Goal: Task Accomplishment & Management: Use online tool/utility

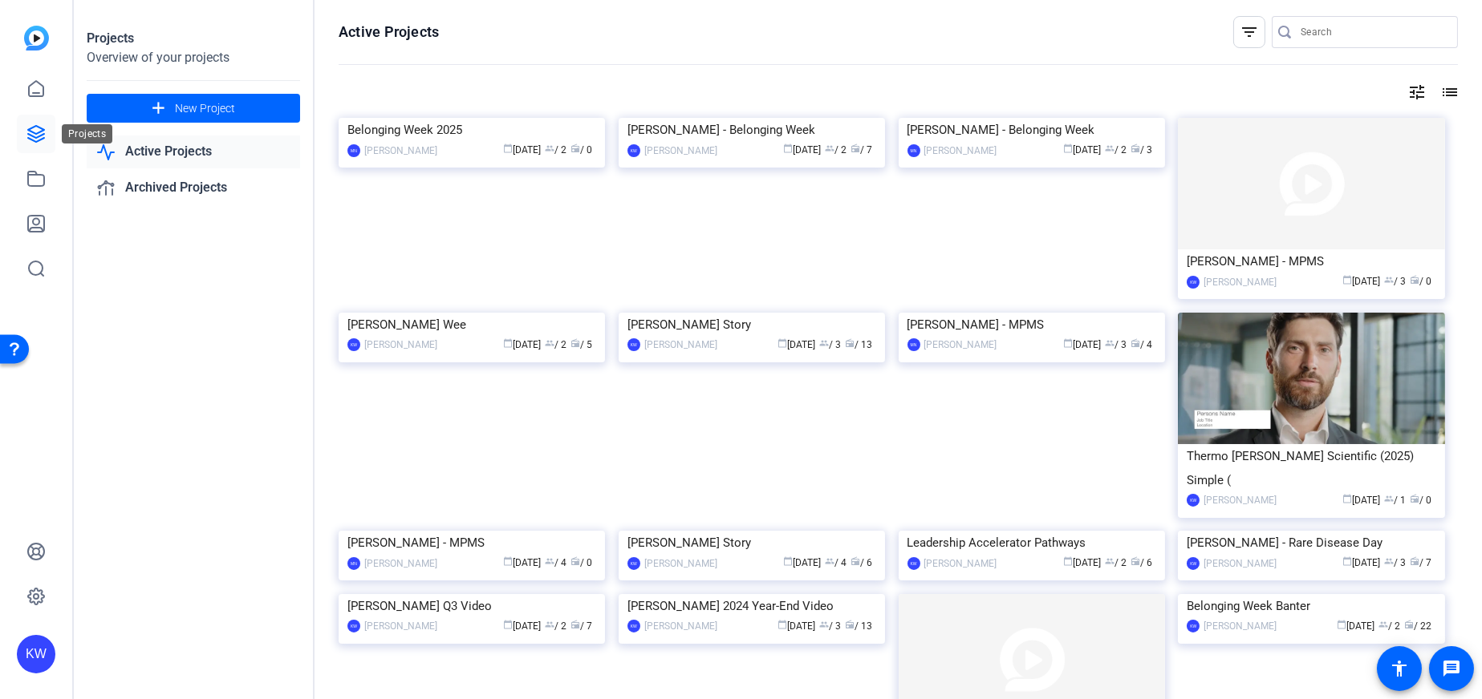
click at [37, 124] on icon at bounding box center [35, 133] width 19 height 19
click at [26, 116] on link at bounding box center [36, 134] width 39 height 39
click at [31, 122] on link at bounding box center [36, 134] width 39 height 39
click at [484, 118] on img at bounding box center [472, 118] width 266 height 0
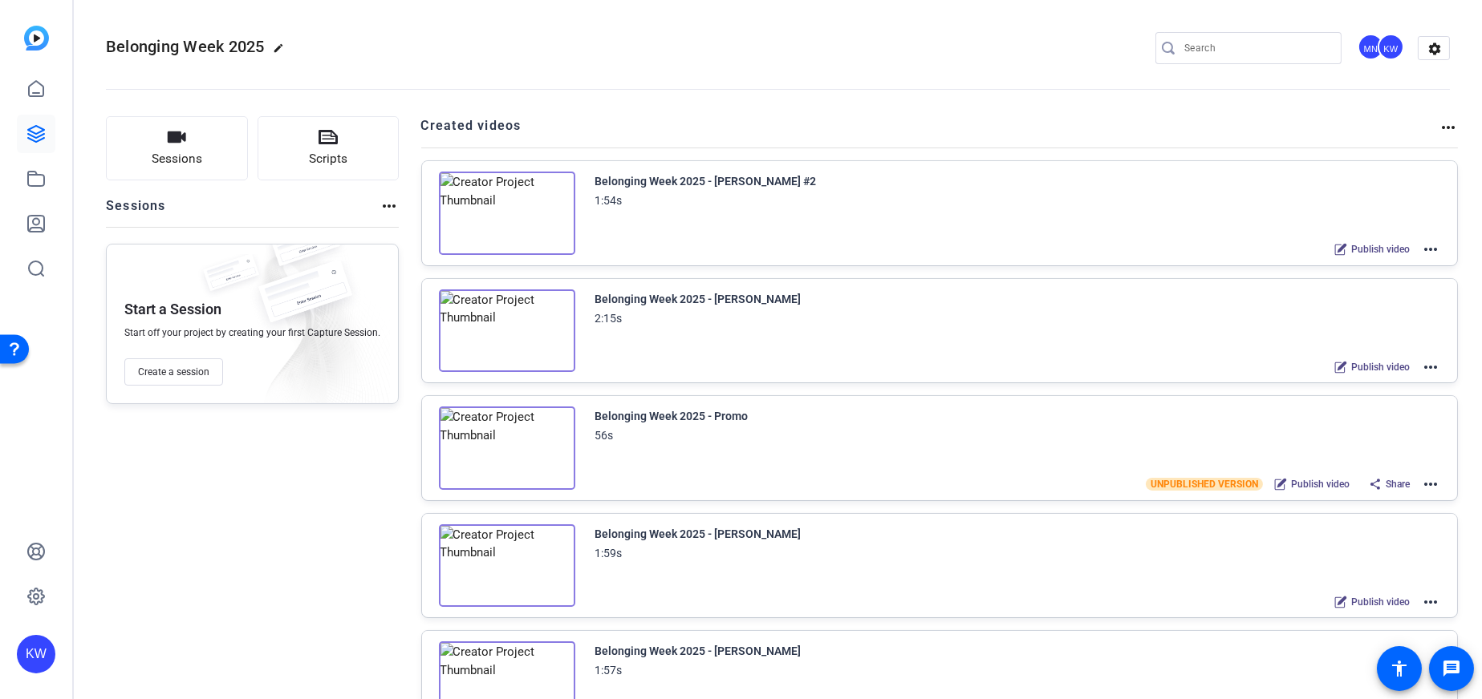
click at [501, 216] on img at bounding box center [507, 213] width 136 height 83
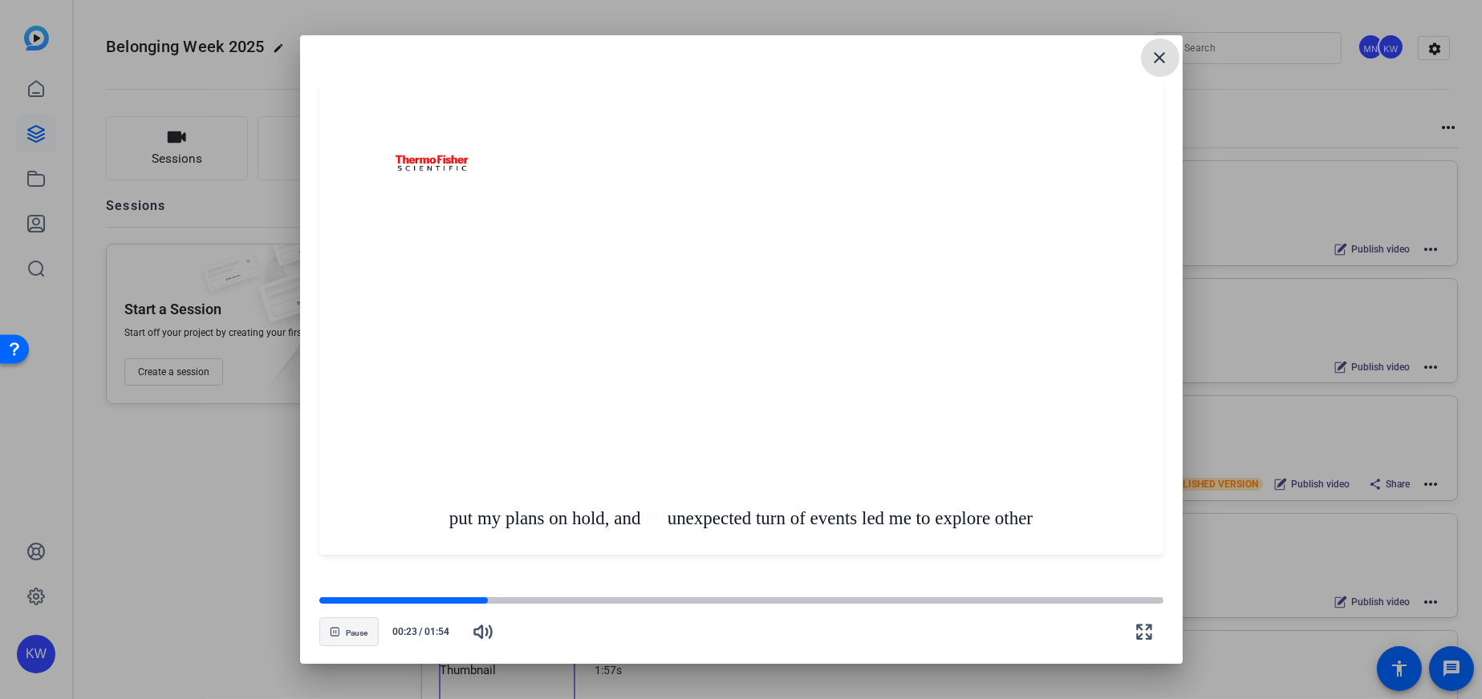
click at [346, 627] on span "Pause" at bounding box center [357, 632] width 22 height 12
drag, startPoint x: 342, startPoint y: 644, endPoint x: 0, endPoint y: 521, distance: 363.1
click at [342, 644] on span "button" at bounding box center [349, 632] width 58 height 39
click at [347, 649] on span "button" at bounding box center [349, 632] width 58 height 39
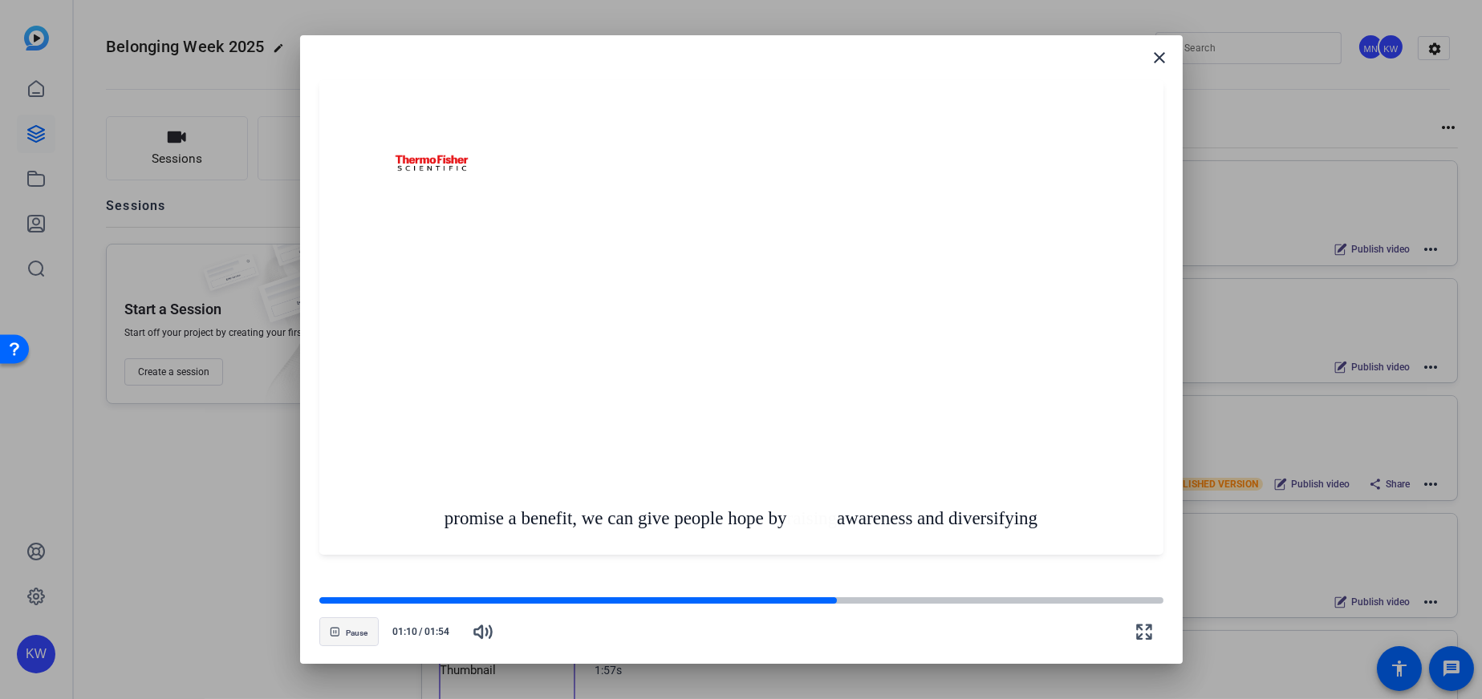
click at [363, 629] on span "Pause" at bounding box center [357, 634] width 22 height 10
click at [612, 605] on div at bounding box center [578, 601] width 518 height 8
click at [341, 629] on icon "button" at bounding box center [338, 632] width 10 height 10
click at [590, 609] on div "Pause 00:42 / 01:54" at bounding box center [741, 623] width 844 height 56
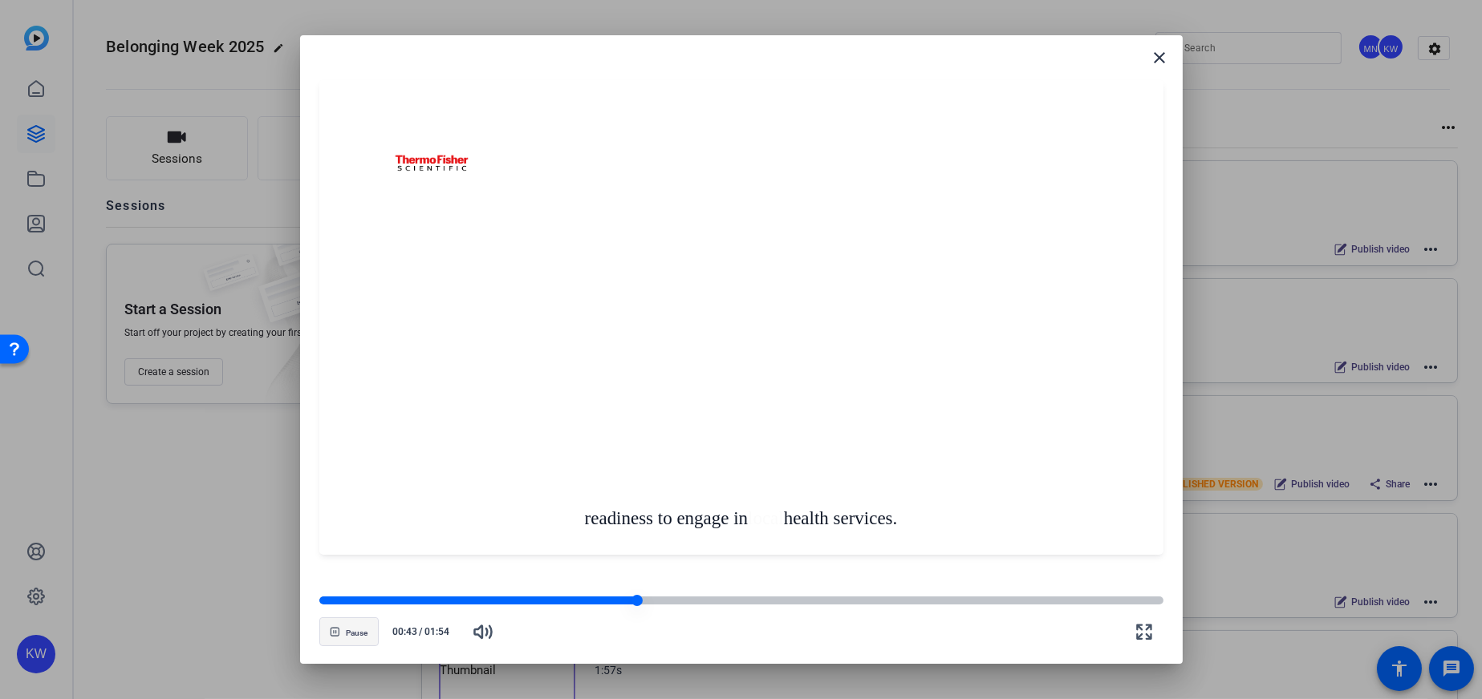
click at [613, 602] on div at bounding box center [478, 601] width 318 height 8
click at [602, 600] on div at bounding box center [468, 601] width 299 height 8
click at [583, 598] on div at bounding box center [462, 601] width 287 height 8
click at [570, 598] on div at bounding box center [456, 601] width 274 height 8
click at [555, 599] on div at bounding box center [447, 601] width 256 height 8
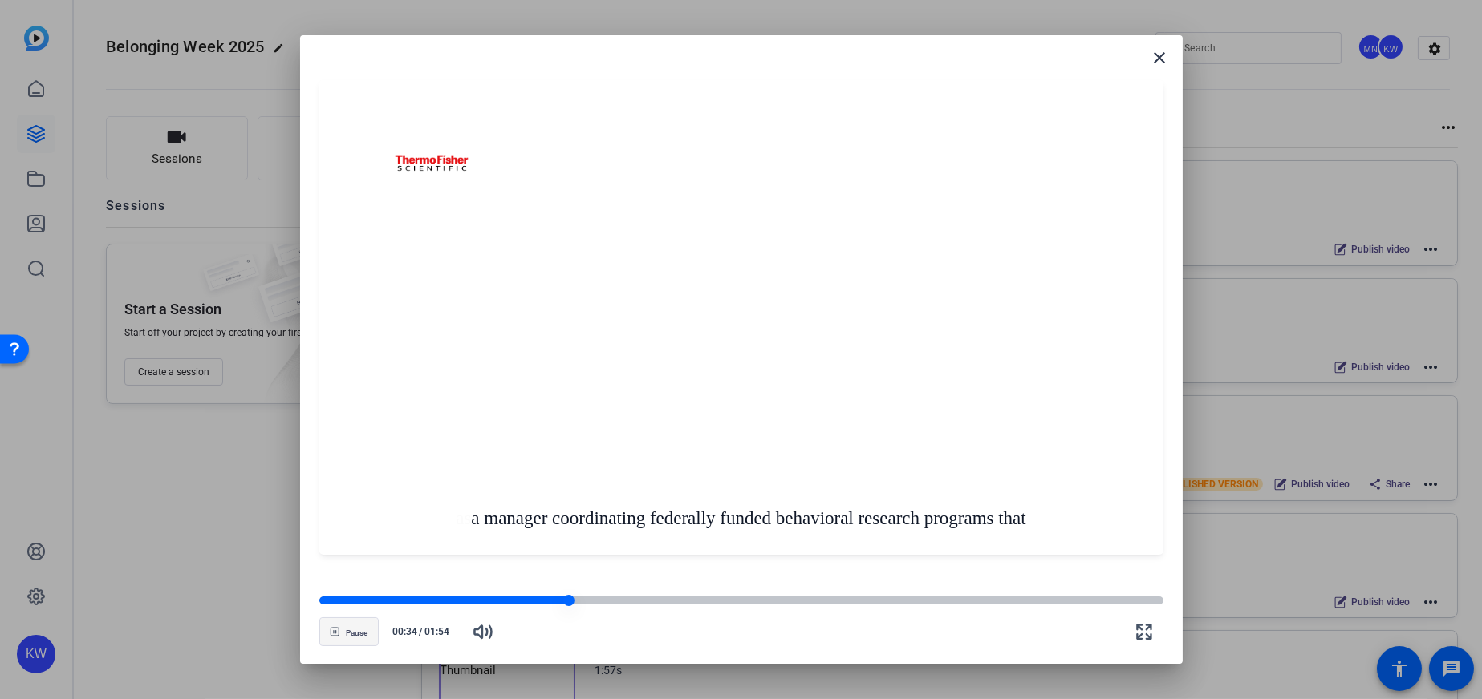
click at [534, 597] on div at bounding box center [443, 601] width 249 height 8
drag, startPoint x: 604, startPoint y: 591, endPoint x: 607, endPoint y: 599, distance: 8.6
click at [604, 592] on openreel-video-controls "Pause 00:36 / 01:54" at bounding box center [741, 617] width 844 height 56
click at [610, 602] on div at bounding box center [741, 601] width 844 height 8
click at [685, 610] on div "Pause 00:40 / 01:54" at bounding box center [741, 623] width 844 height 56
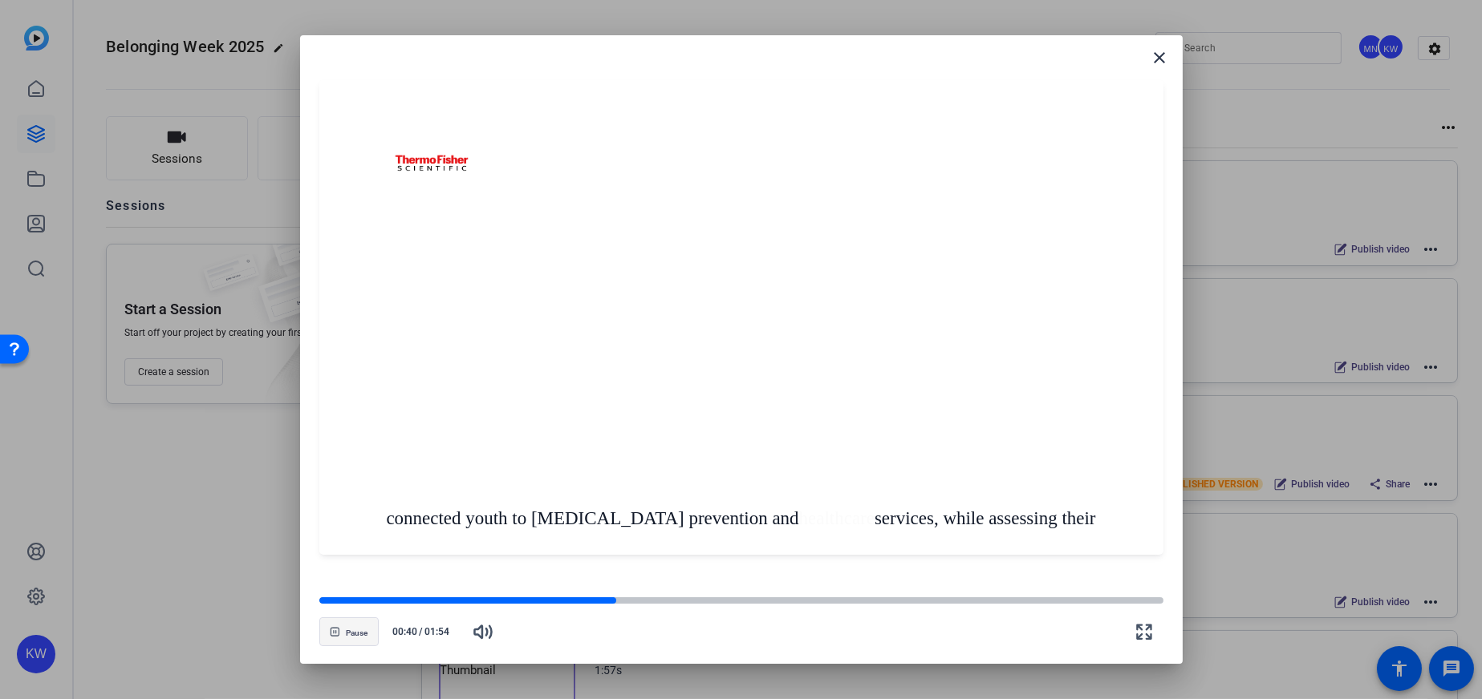
click at [723, 606] on div "Pause 00:40 / 01:54" at bounding box center [741, 623] width 844 height 56
click at [740, 603] on div at bounding box center [741, 601] width 844 height 8
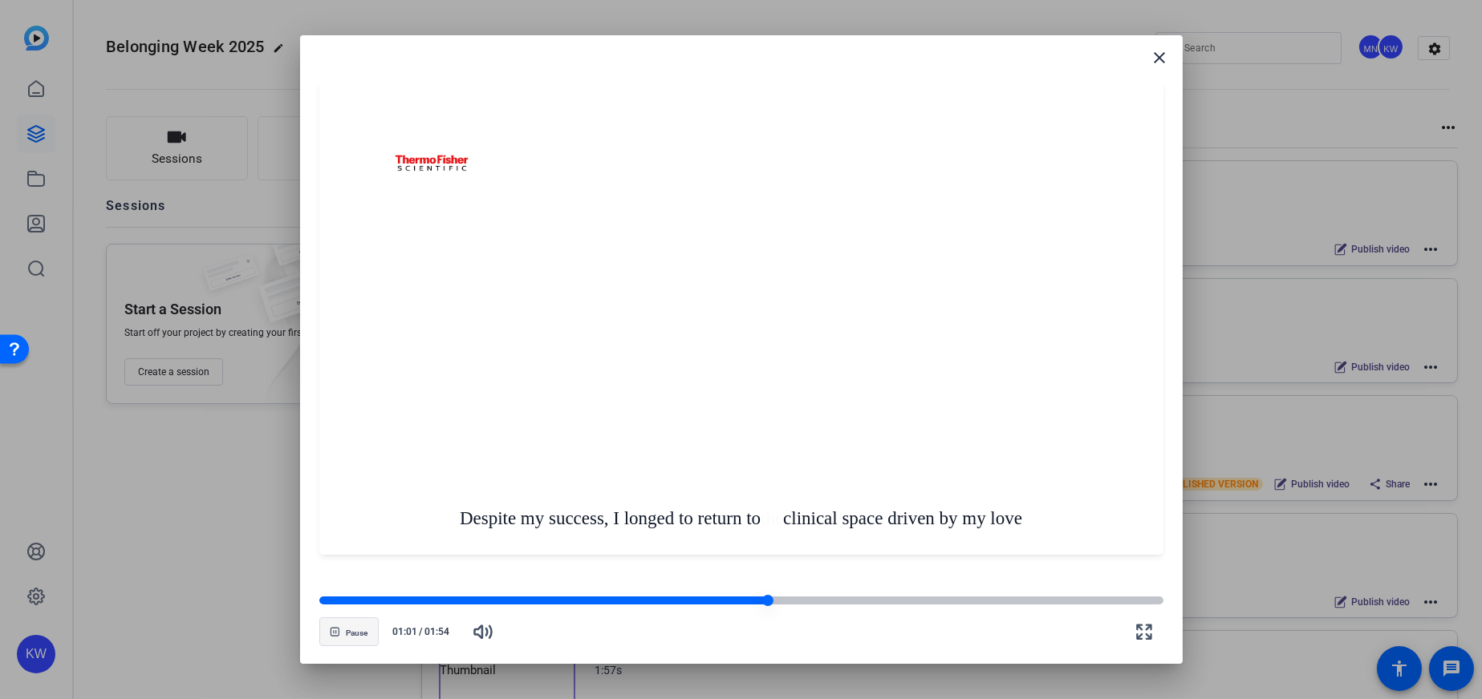
click at [811, 599] on div at bounding box center [741, 601] width 844 height 8
click at [861, 602] on div at bounding box center [741, 601] width 844 height 8
click at [902, 597] on div at bounding box center [741, 601] width 844 height 8
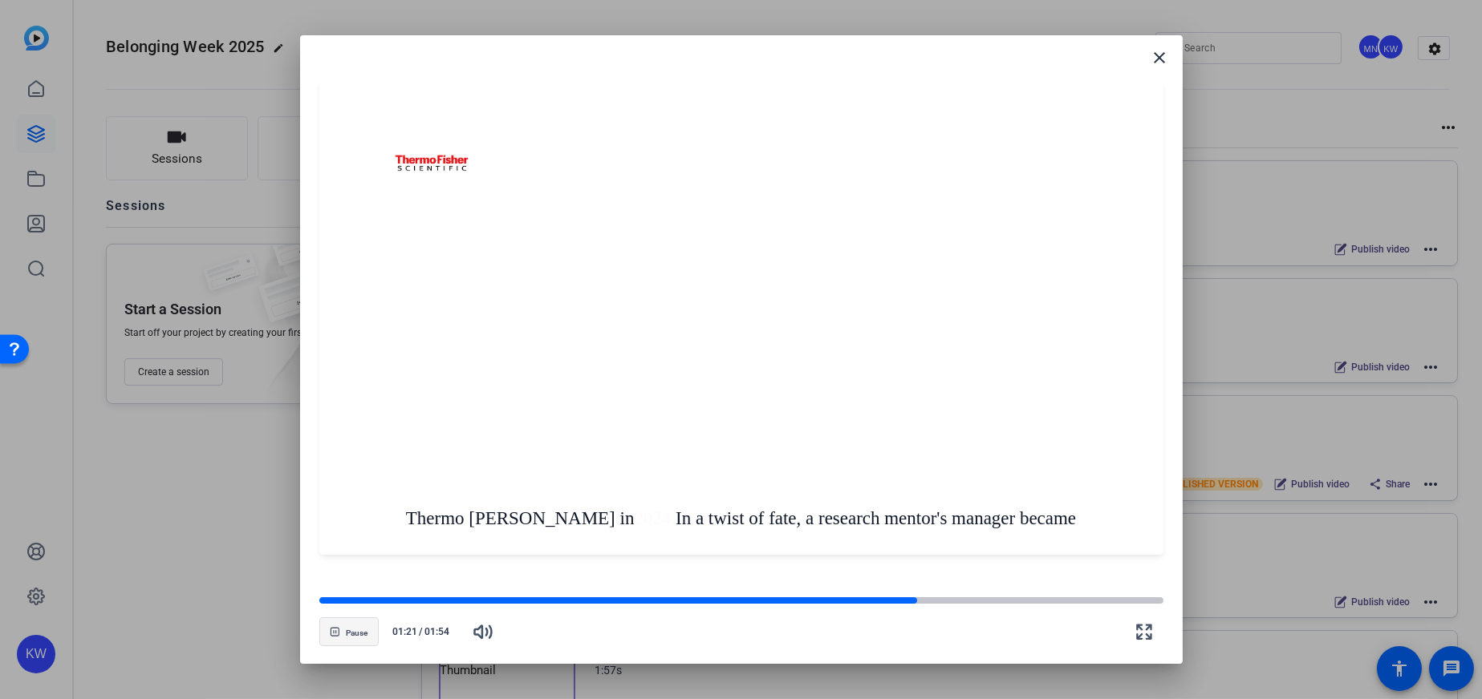
click at [351, 634] on span "Pause" at bounding box center [357, 634] width 22 height 10
click at [348, 631] on span "Pause" at bounding box center [357, 634] width 22 height 10
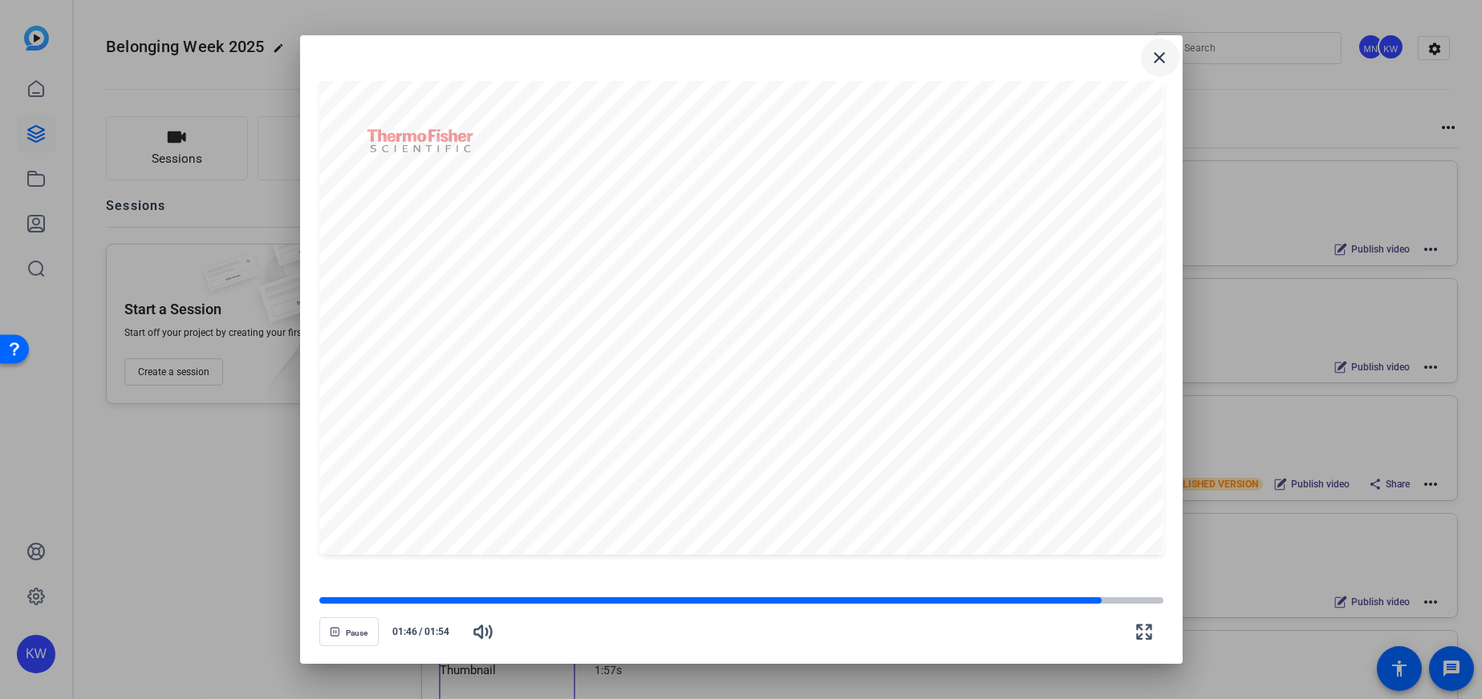
click at [1163, 51] on mat-icon "close" at bounding box center [1159, 57] width 19 height 19
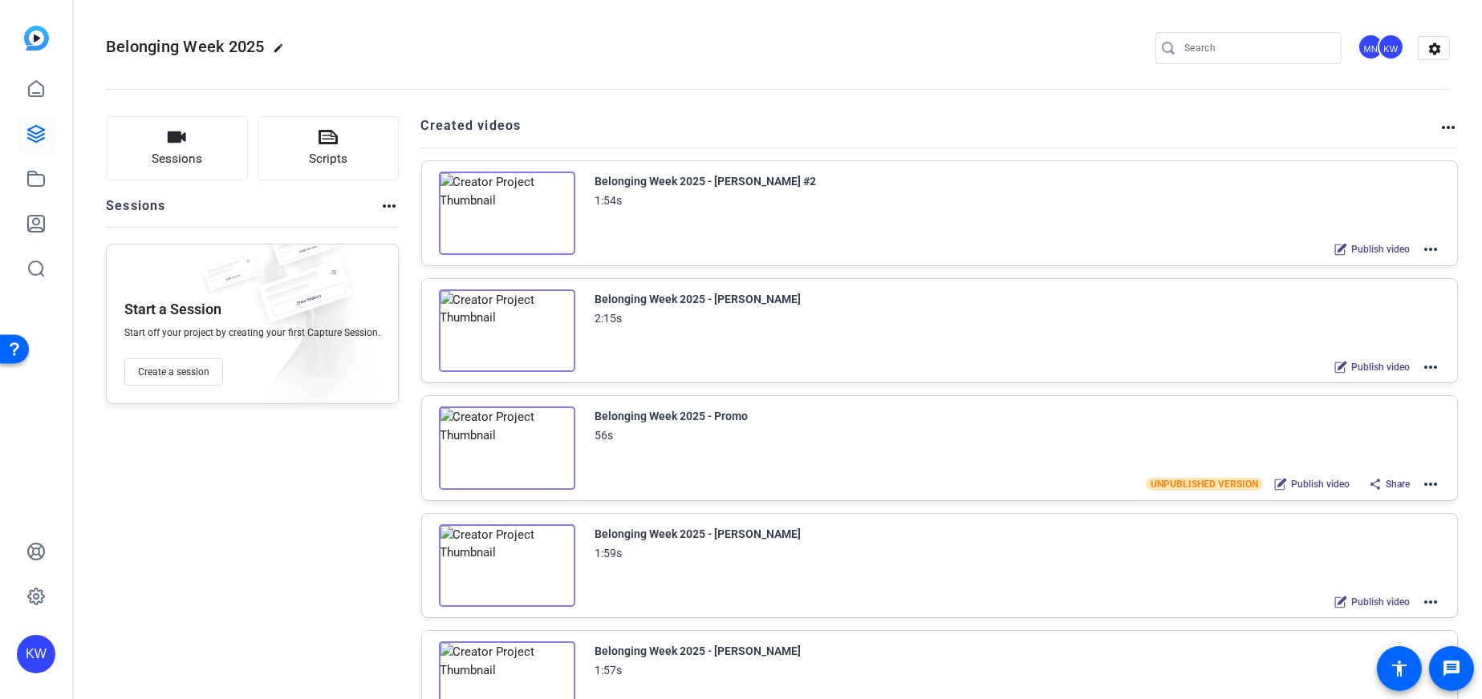
click at [503, 318] on img at bounding box center [507, 331] width 136 height 83
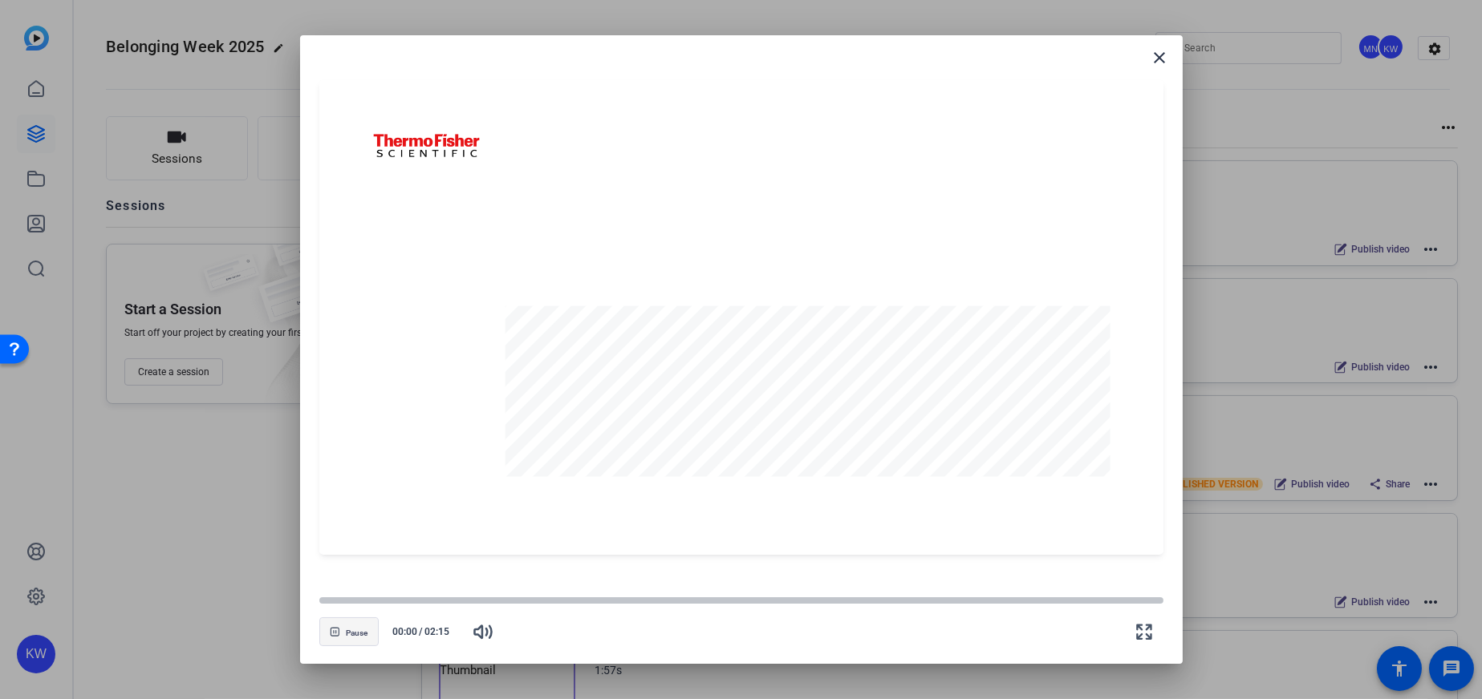
click at [355, 632] on span "Pause" at bounding box center [357, 634] width 22 height 10
click at [354, 629] on span "Play" at bounding box center [356, 634] width 15 height 10
click at [346, 626] on button "Pause" at bounding box center [348, 632] width 59 height 29
click at [347, 628] on span "button" at bounding box center [349, 632] width 58 height 39
click at [361, 604] on div at bounding box center [350, 601] width 63 height 8
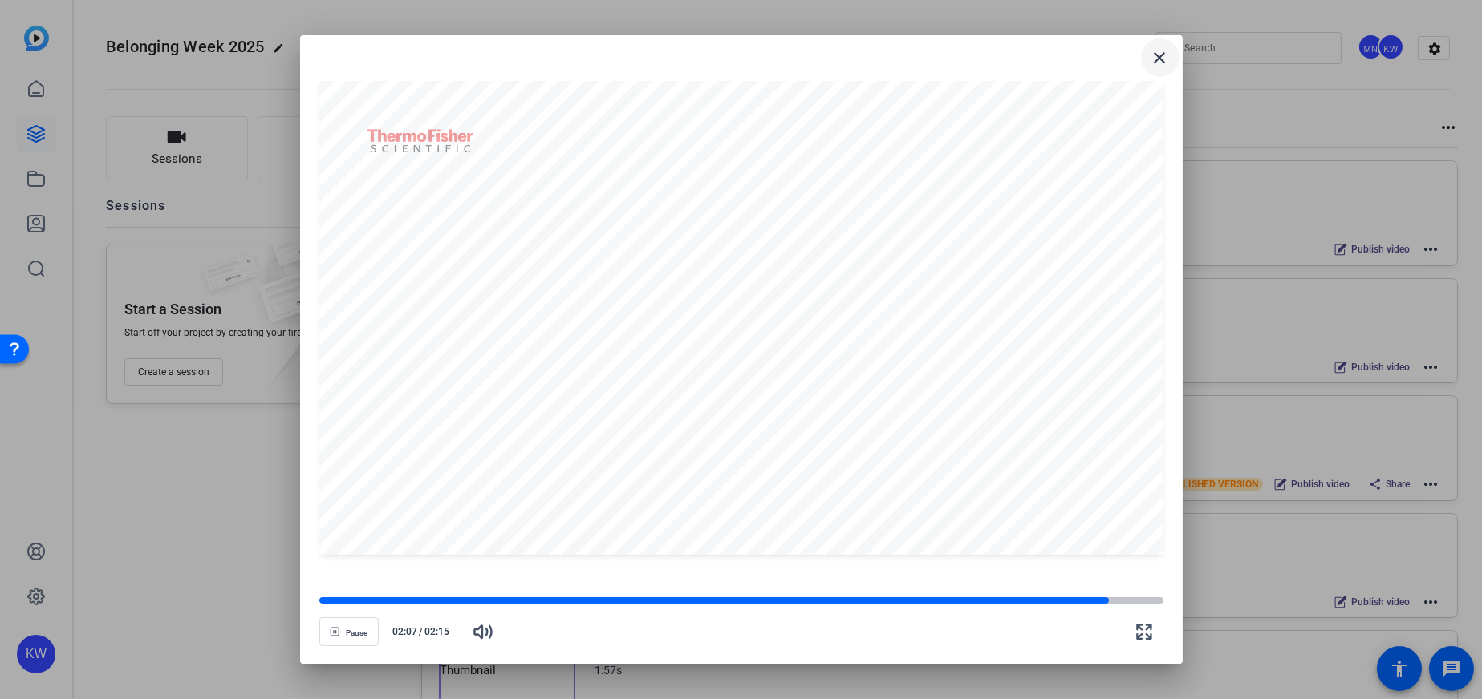
click at [1157, 55] on mat-icon "close" at bounding box center [1159, 57] width 19 height 19
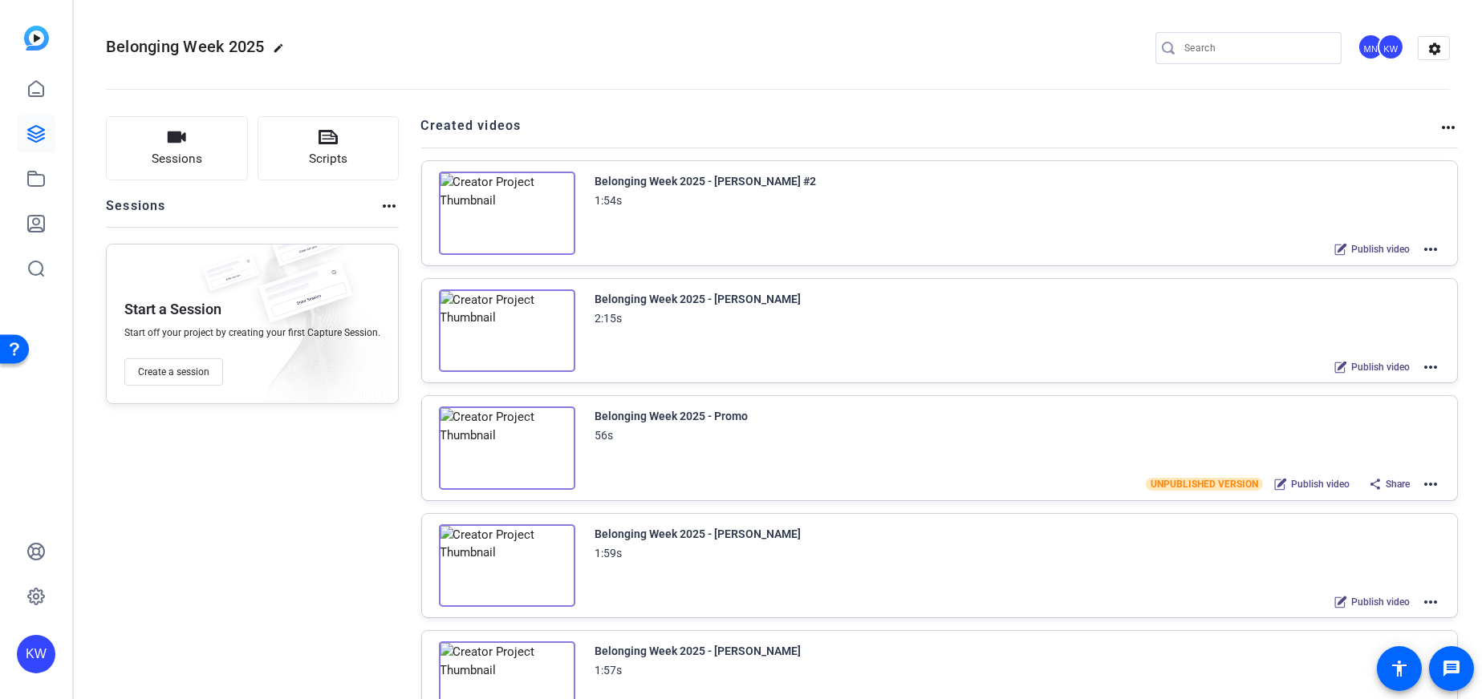
click at [493, 440] on img at bounding box center [507, 448] width 136 height 83
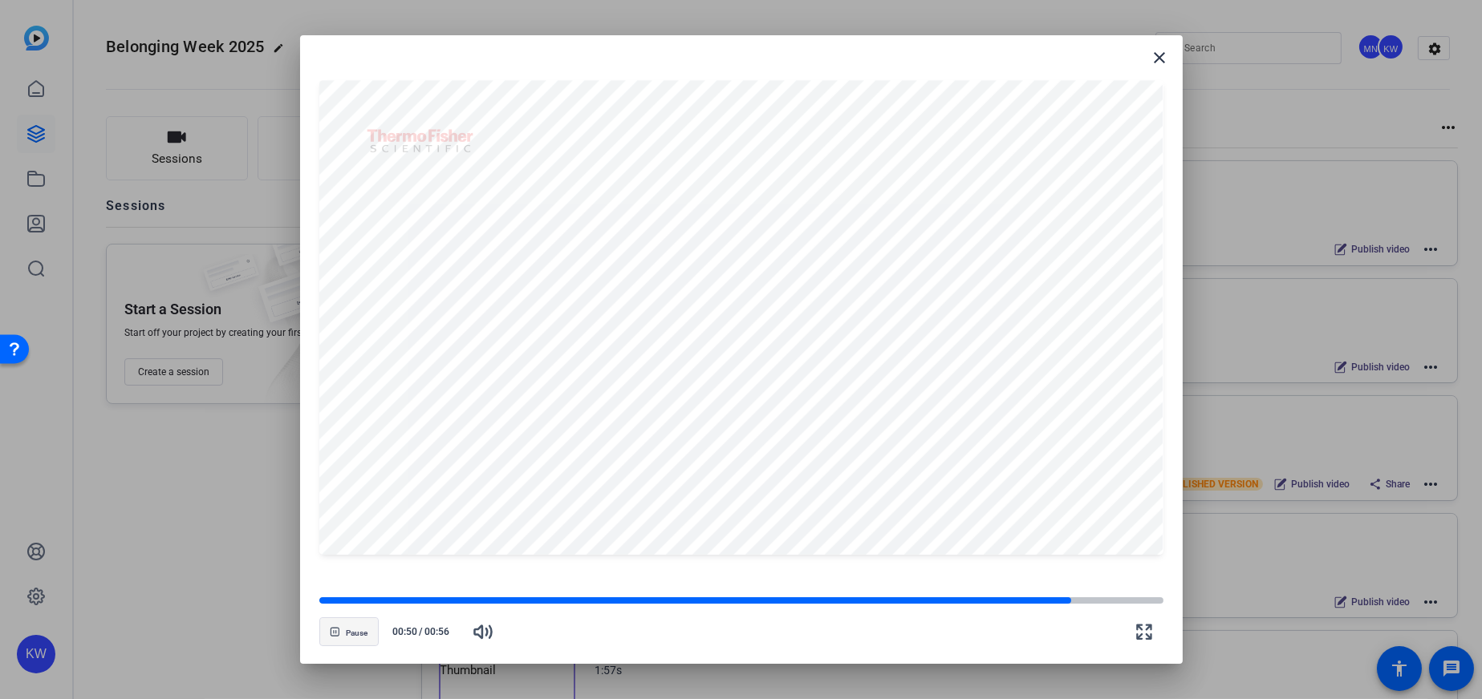
click at [359, 633] on span "Pause" at bounding box center [357, 634] width 22 height 10
click at [1150, 49] on mat-icon "close" at bounding box center [1159, 57] width 19 height 19
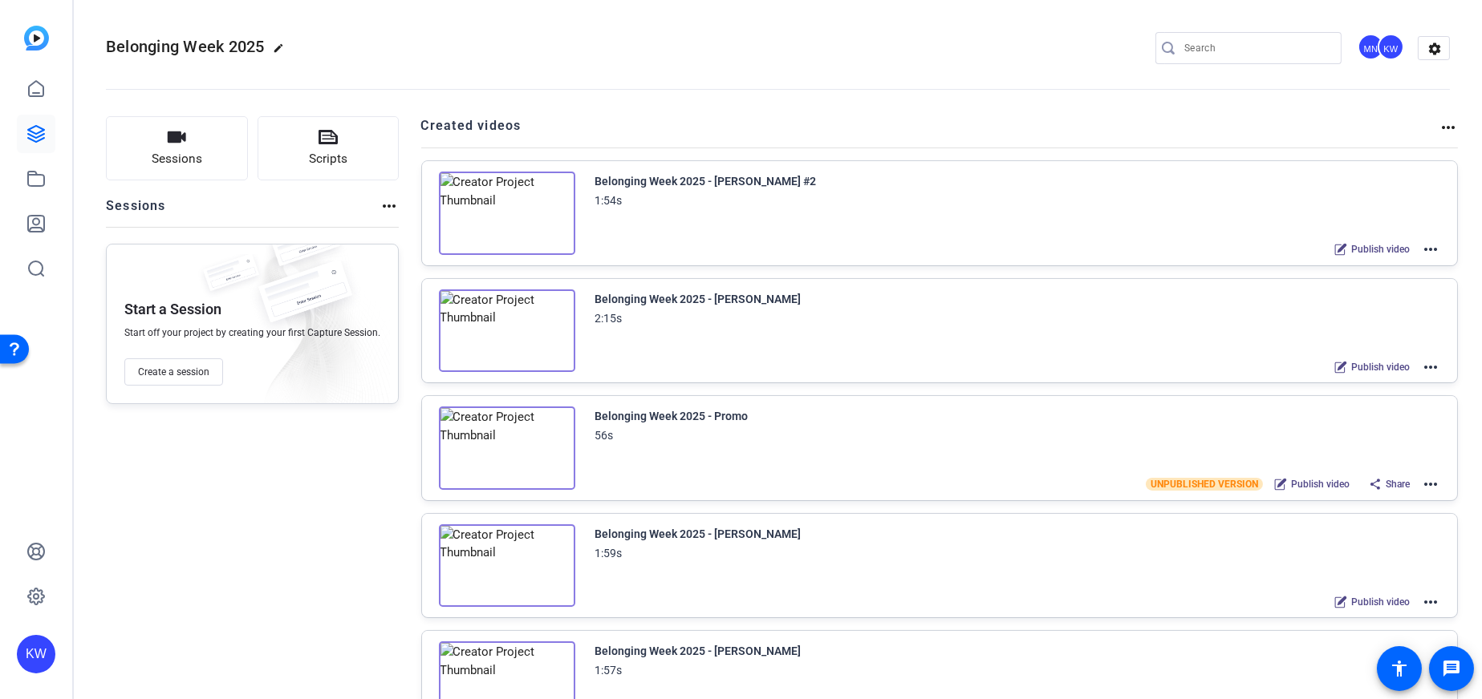
click at [1425, 483] on mat-icon "more_horiz" at bounding box center [1430, 484] width 19 height 19
click at [1360, 495] on span "Edit in Creator" at bounding box center [1363, 502] width 111 height 19
